Goal: Find specific page/section: Find specific page/section

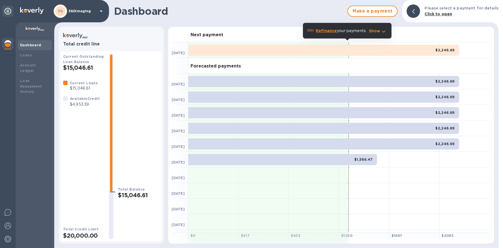
click at [94, 10] on p "360imaging" at bounding box center [82, 11] width 28 height 4
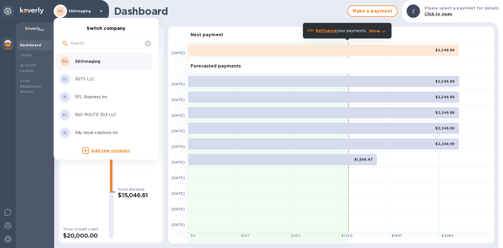
click at [92, 44] on input "text" at bounding box center [107, 43] width 72 height 8
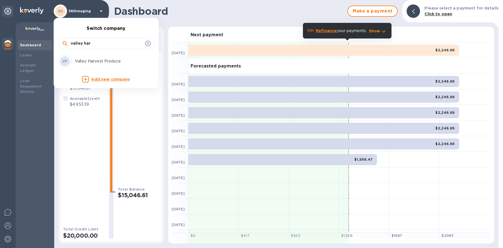
type input "valley har"
click at [80, 61] on p "Valley Harvest Produce" at bounding box center [110, 61] width 70 height 6
